Goal: Task Accomplishment & Management: Use online tool/utility

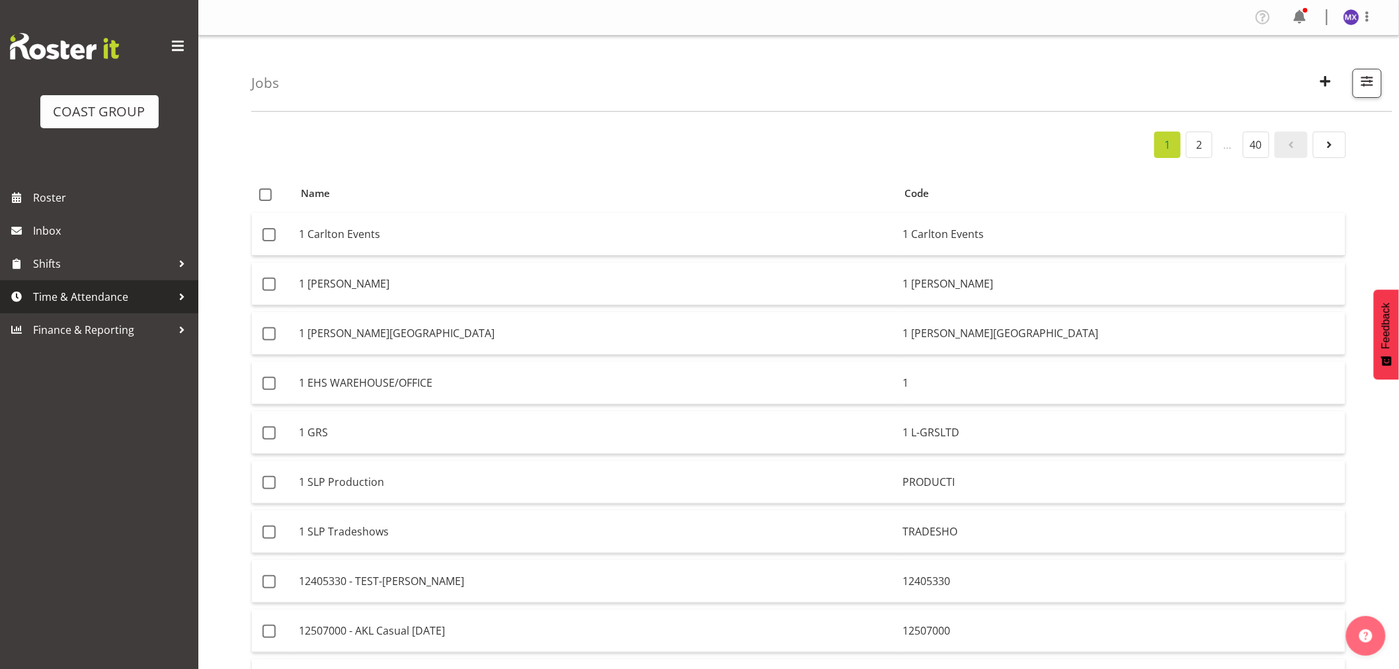
click at [113, 299] on span "Time & Attendance" at bounding box center [102, 297] width 139 height 20
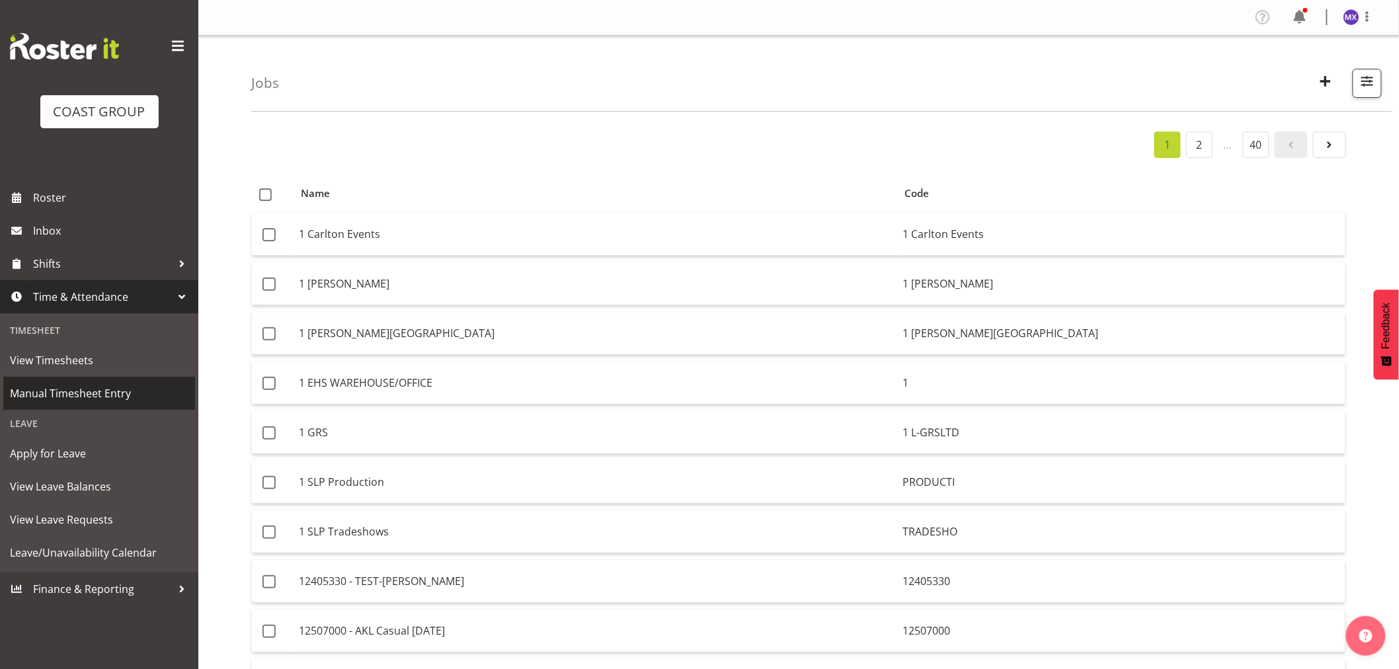
click at [66, 389] on span "Manual Timesheet Entry" at bounding box center [99, 394] width 179 height 20
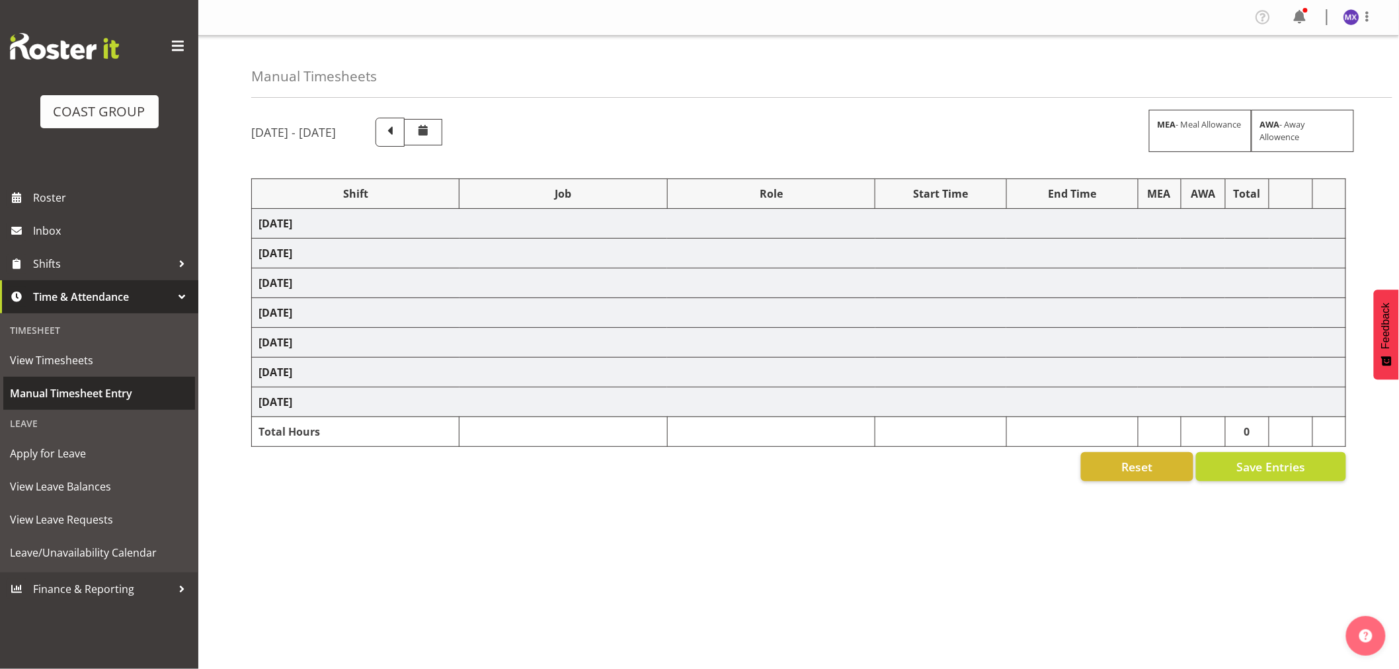
select select "69"
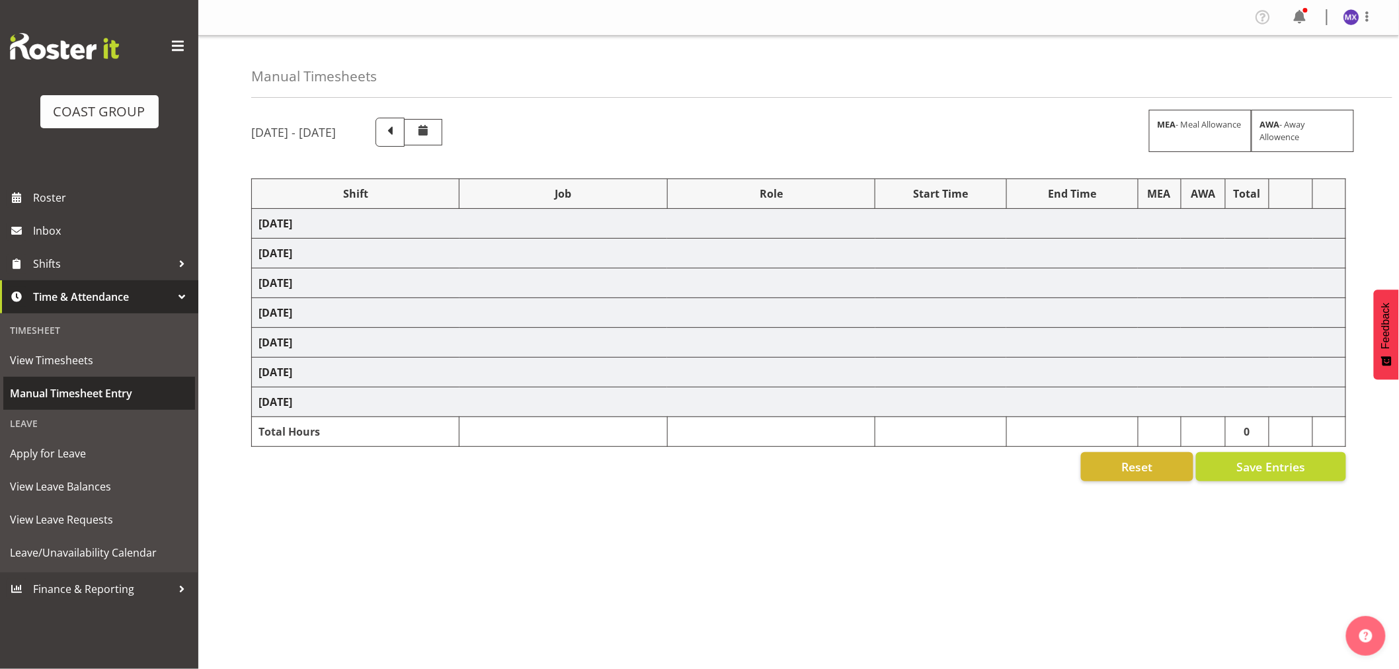
select select "69"
